Goal: Find specific page/section

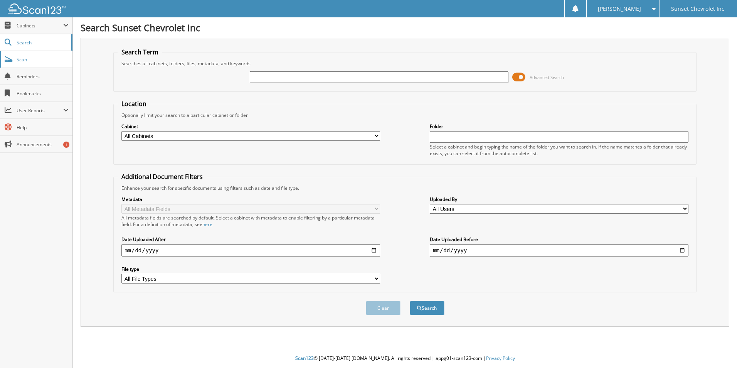
click at [21, 60] on span "Scan" at bounding box center [43, 59] width 52 height 7
click at [320, 78] on input "text" at bounding box center [379, 77] width 259 height 12
type input "126458"
click at [423, 309] on button "Search" at bounding box center [427, 308] width 35 height 14
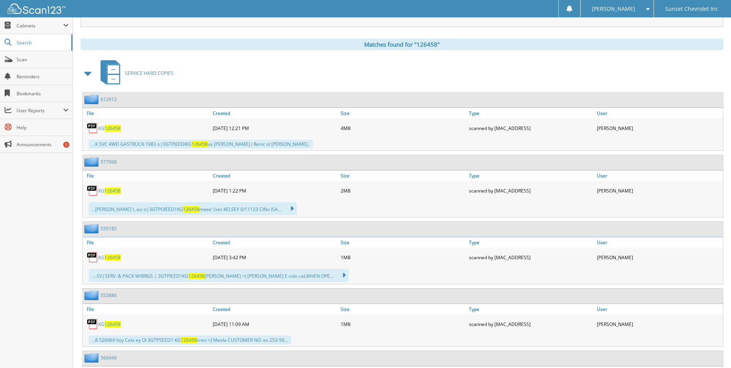
scroll to position [308, 0]
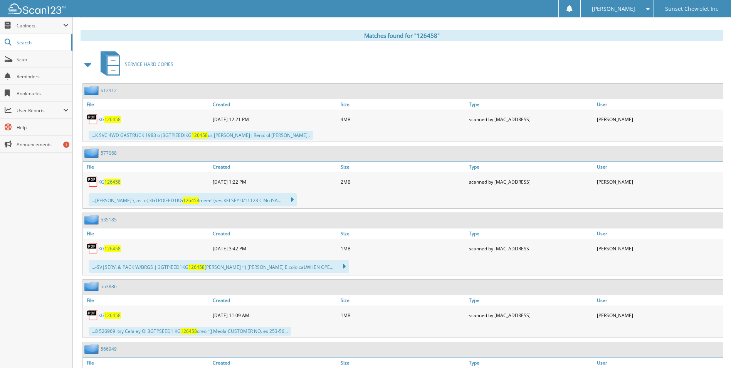
click at [106, 181] on span "126458" at bounding box center [112, 181] width 16 height 7
